Goal: Transaction & Acquisition: Purchase product/service

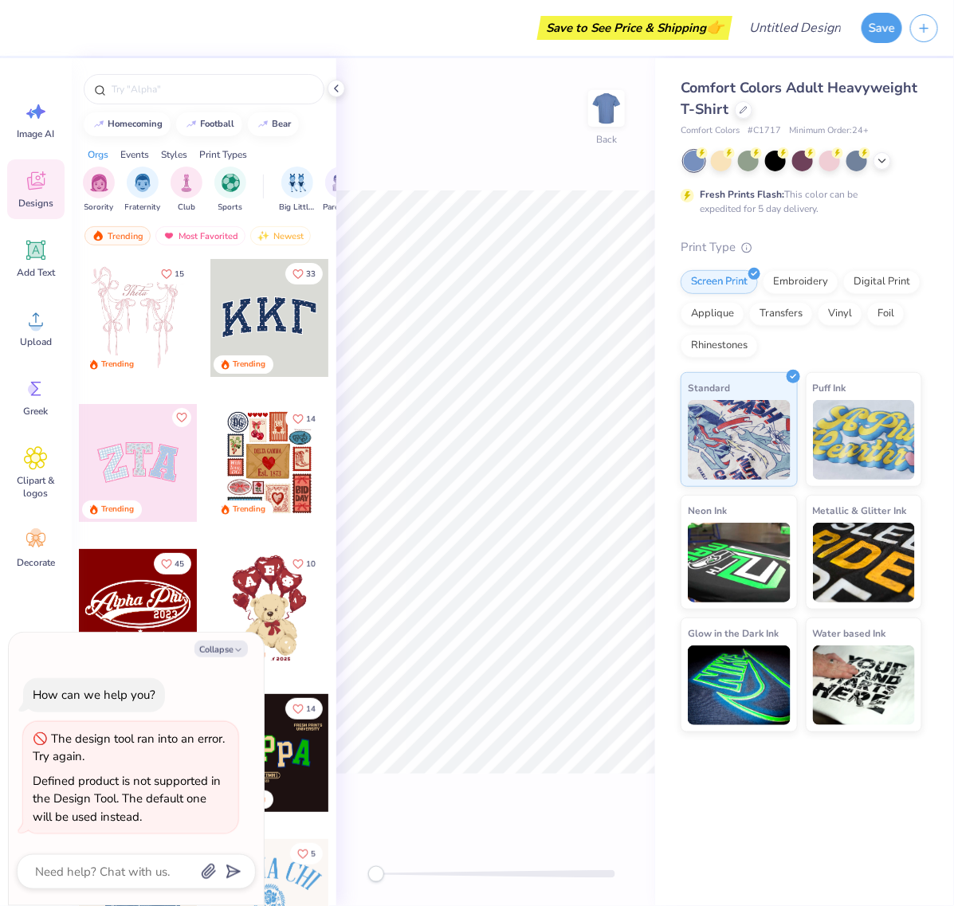
type textarea "x"
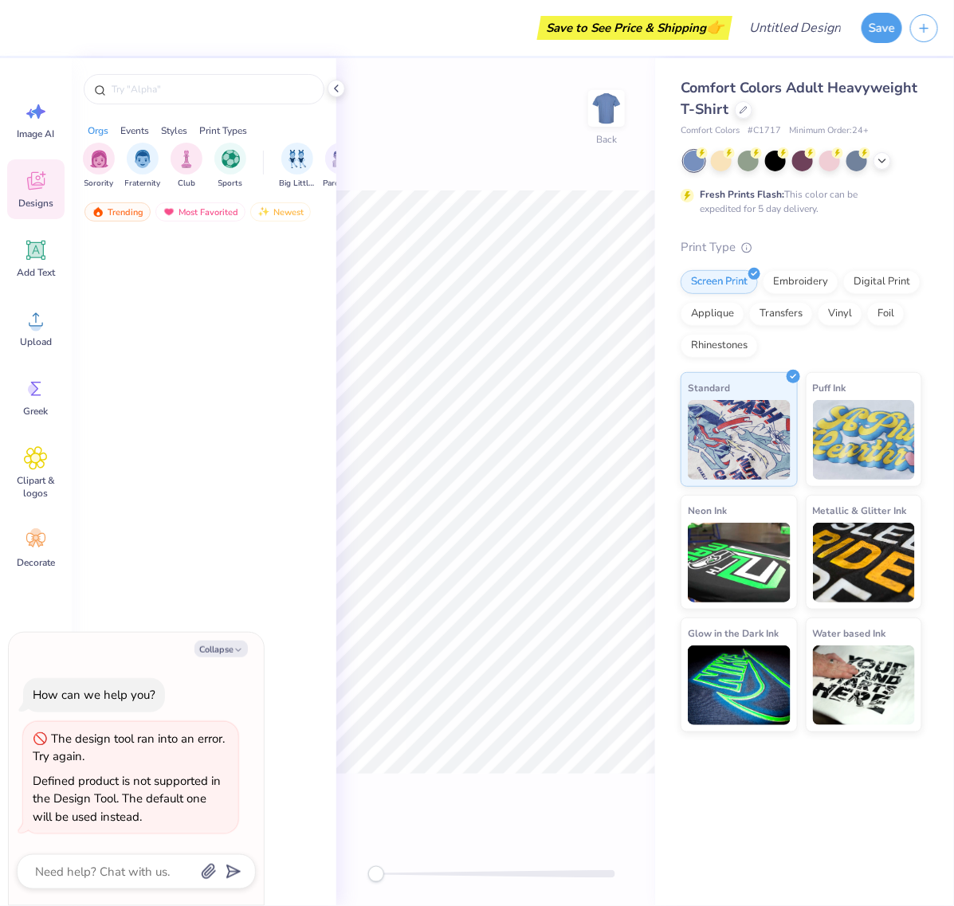
type textarea "x"
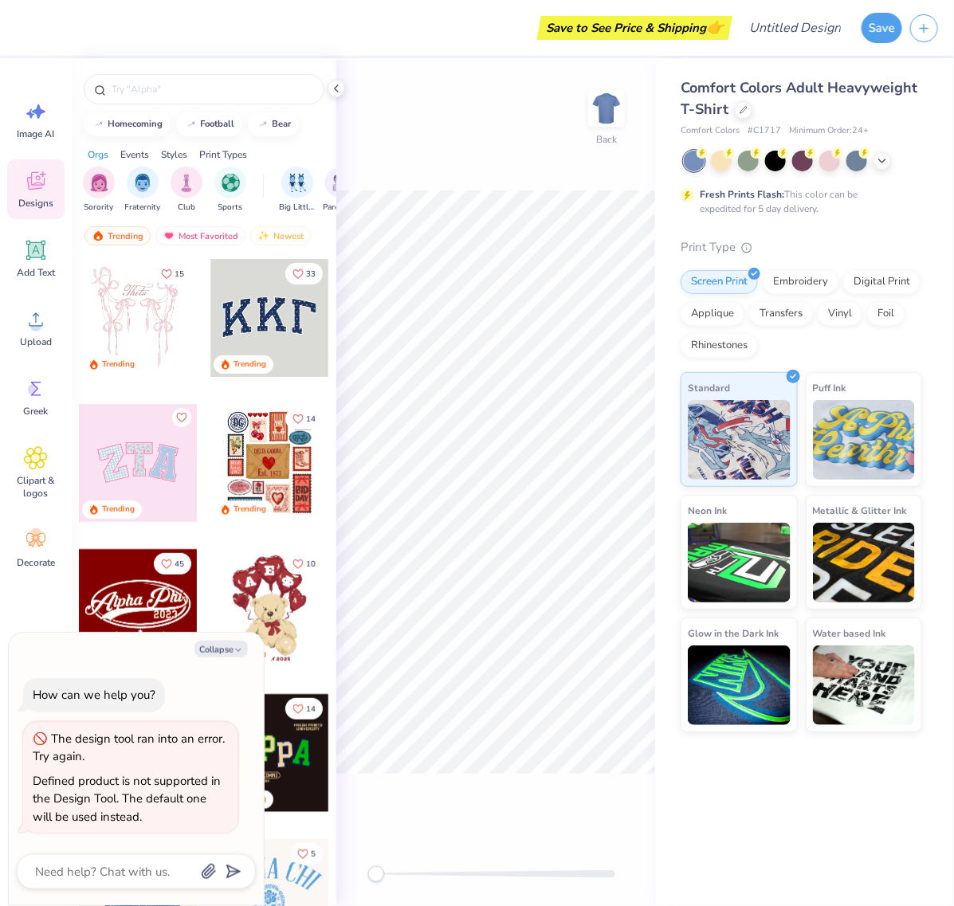
type textarea "x"
